Goal: Navigation & Orientation: Find specific page/section

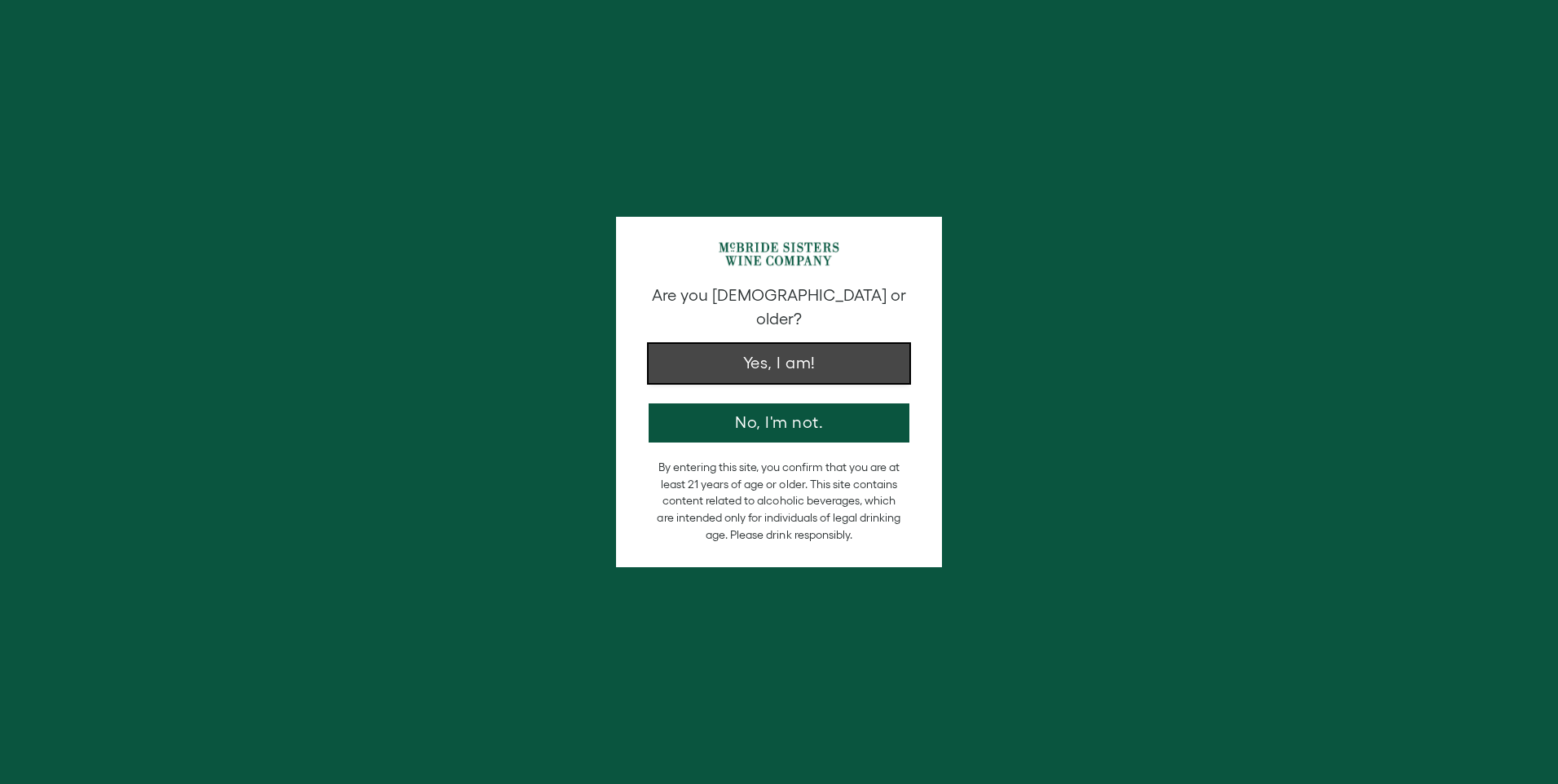
click at [781, 351] on button "Yes, I am!" at bounding box center [779, 363] width 261 height 39
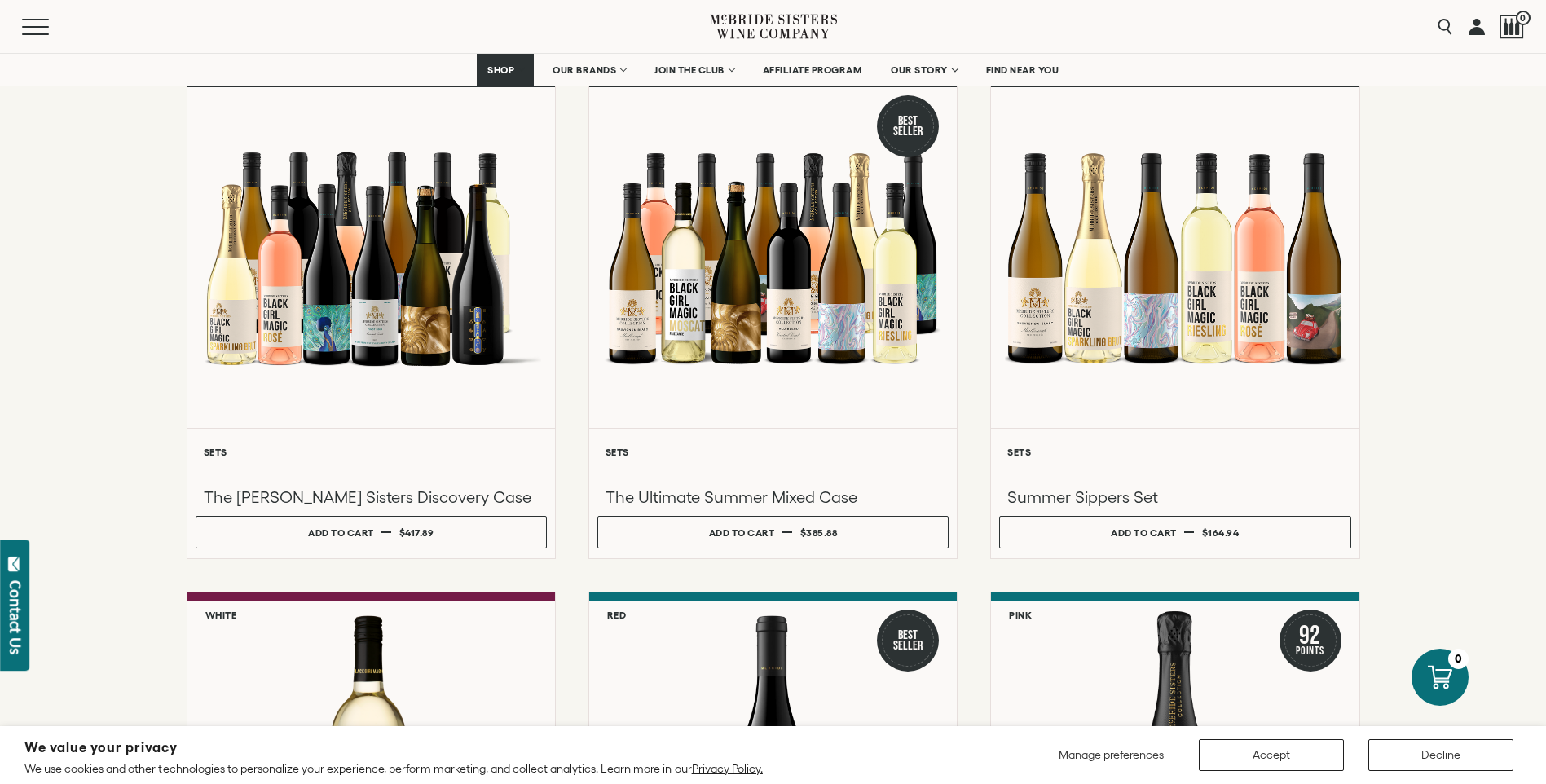
scroll to position [244, 0]
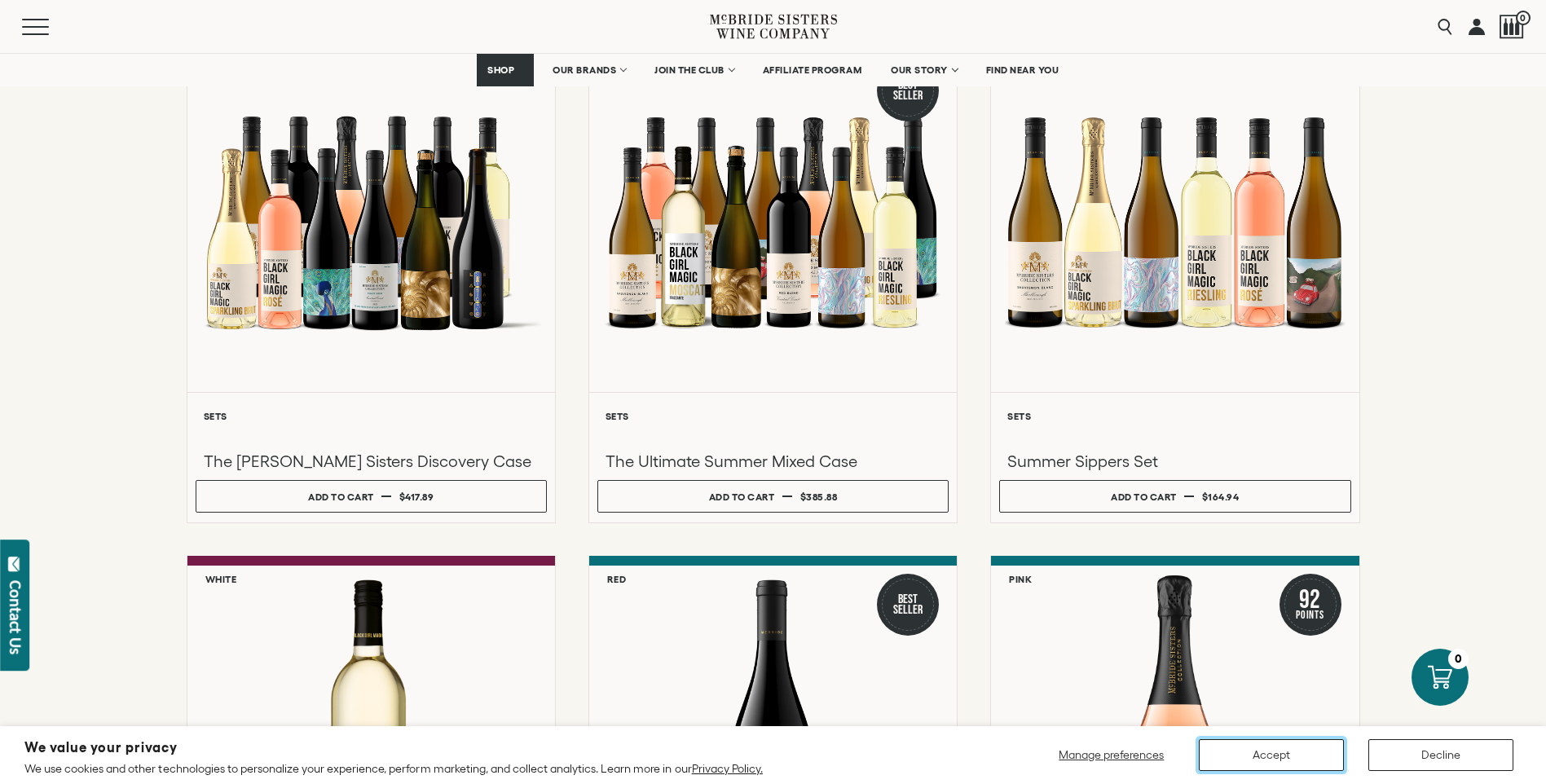
click at [1290, 749] on button "Accept" at bounding box center [1272, 754] width 145 height 31
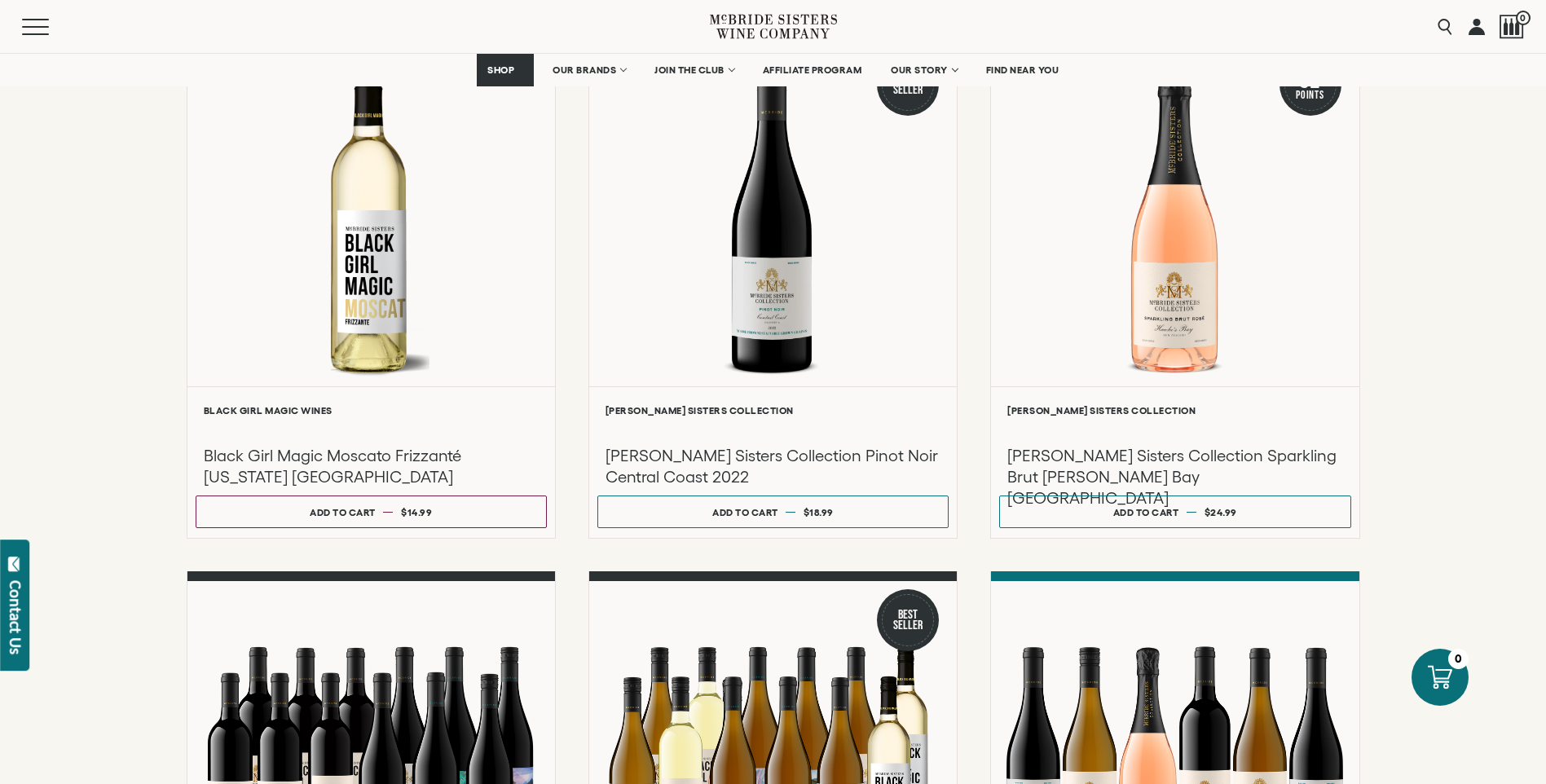
scroll to position [750, 0]
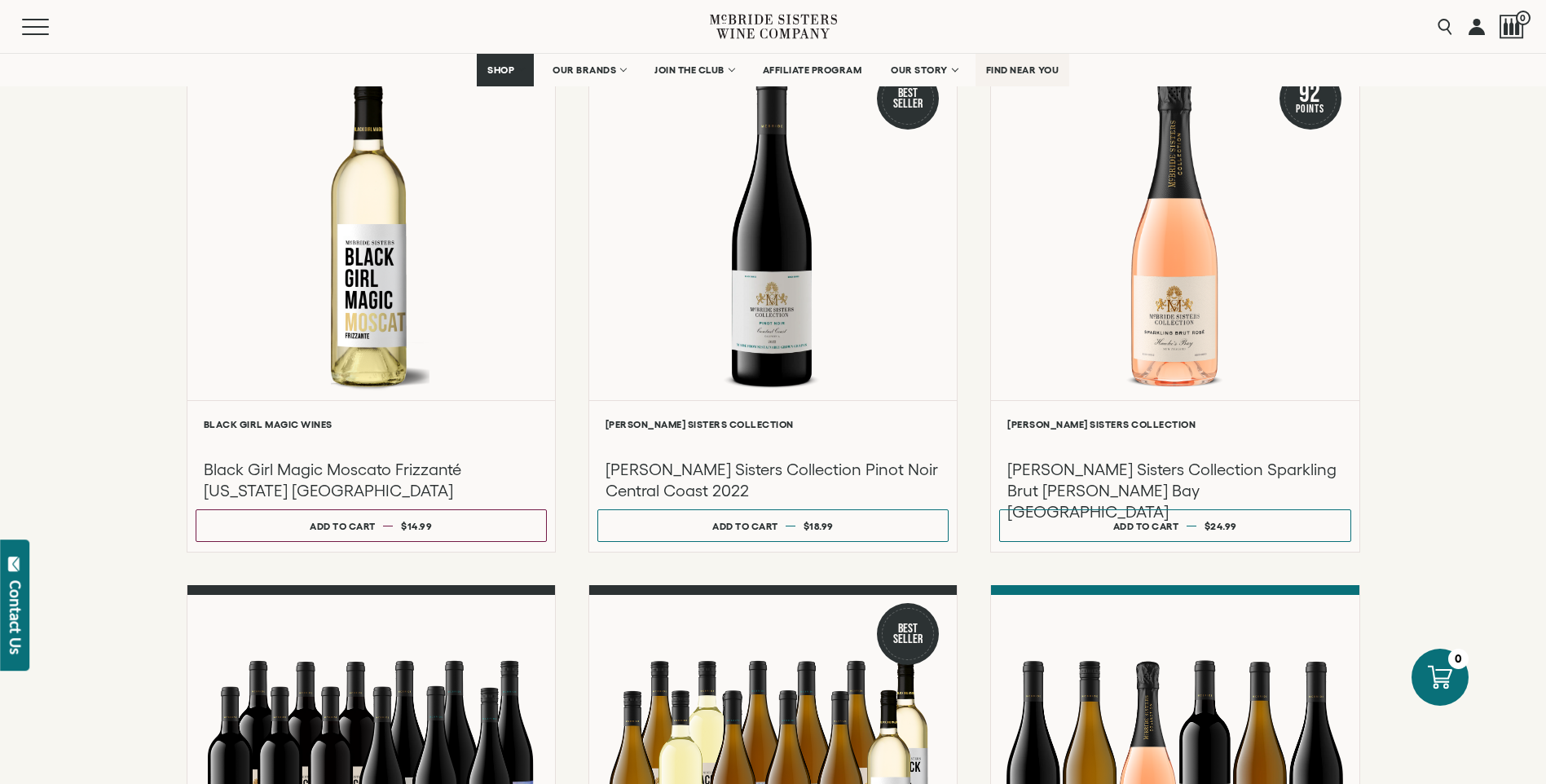
click at [1024, 67] on span "FIND NEAR YOU" at bounding box center [1023, 70] width 73 height 11
